Goal: Task Accomplishment & Management: Manage account settings

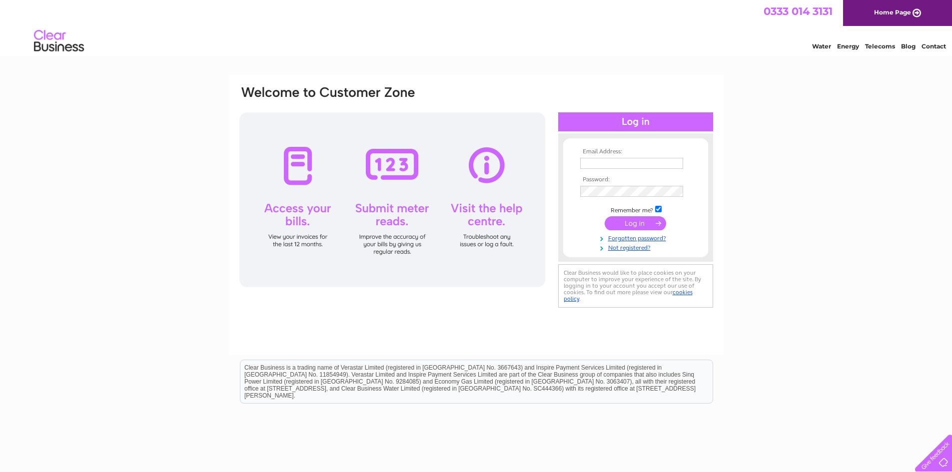
type input "info@billambergstudio.com"
click at [641, 221] on input "submit" at bounding box center [635, 223] width 61 height 14
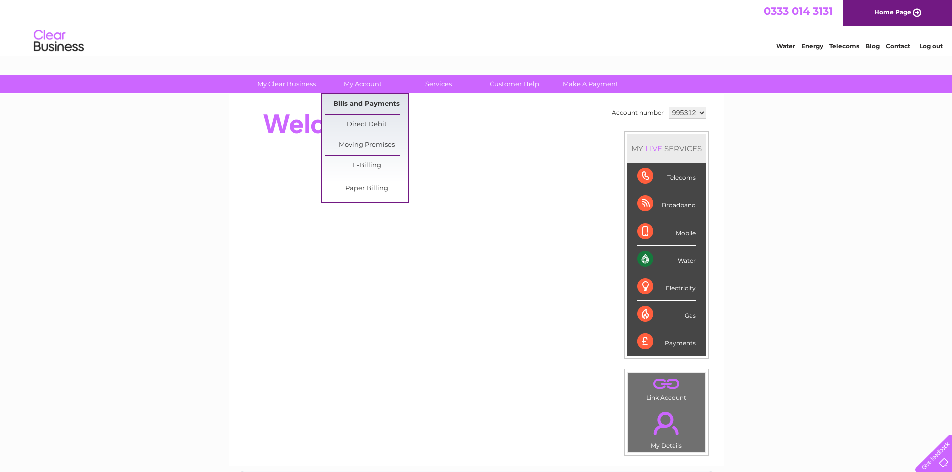
click at [376, 100] on link "Bills and Payments" at bounding box center [366, 104] width 82 height 20
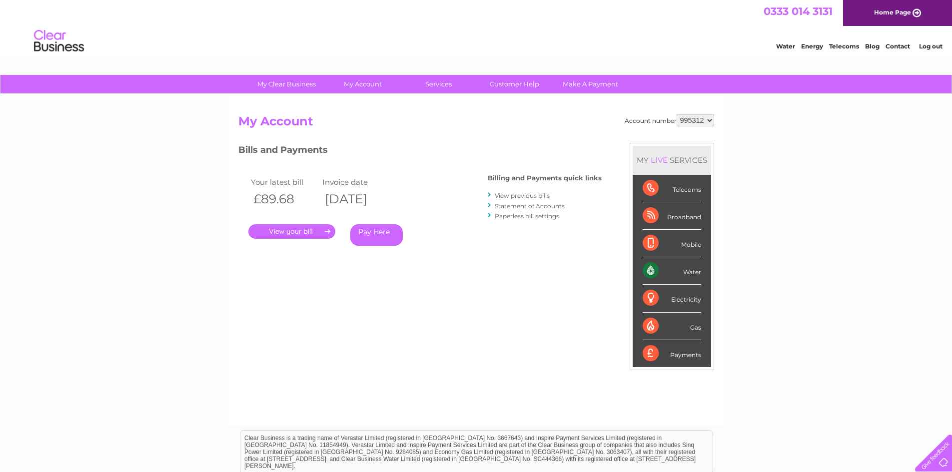
click at [303, 227] on link "." at bounding box center [291, 231] width 87 height 14
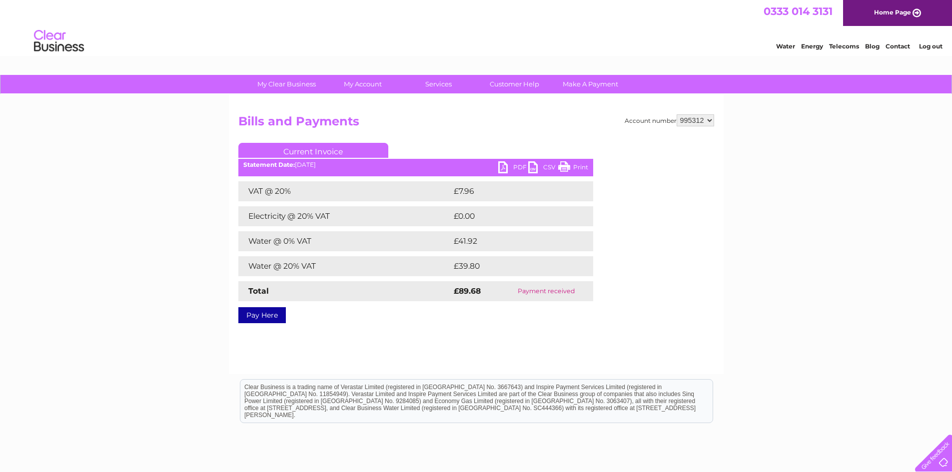
click at [504, 164] on link "PDF" at bounding box center [513, 168] width 30 height 14
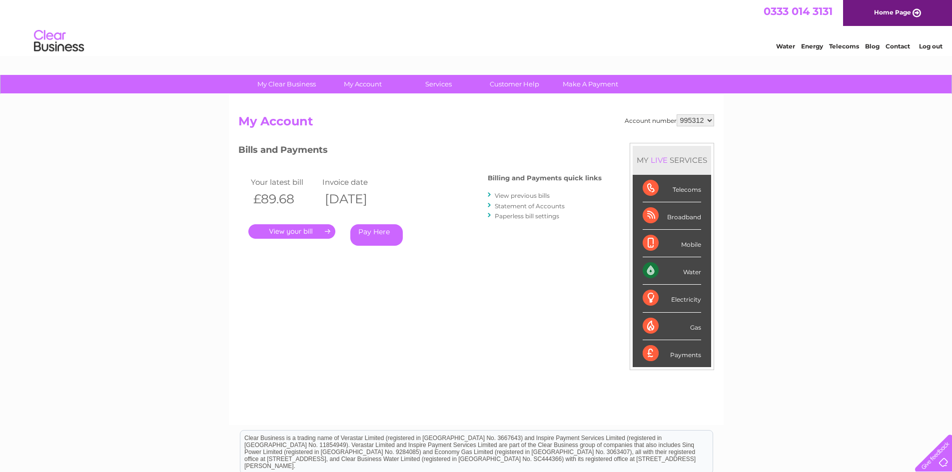
click at [519, 196] on link "View previous bills" at bounding box center [522, 195] width 55 height 7
